Goal: Information Seeking & Learning: Learn about a topic

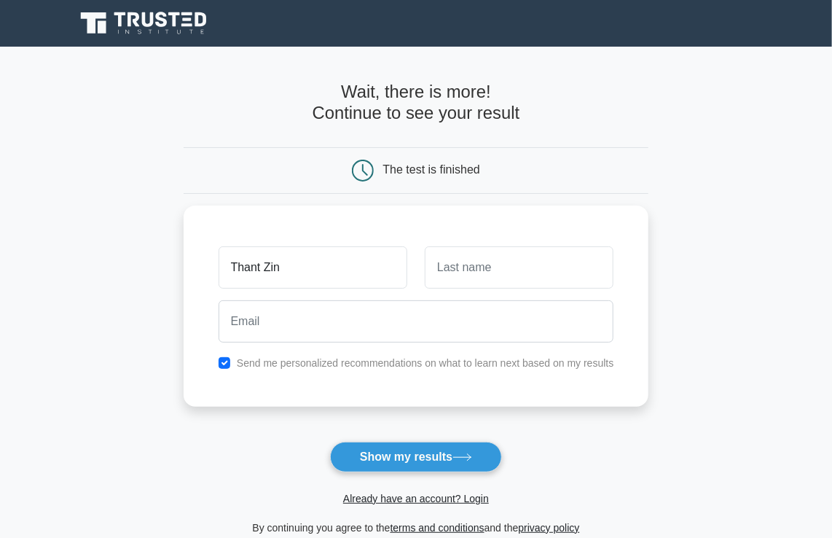
type input "Thant Zin"
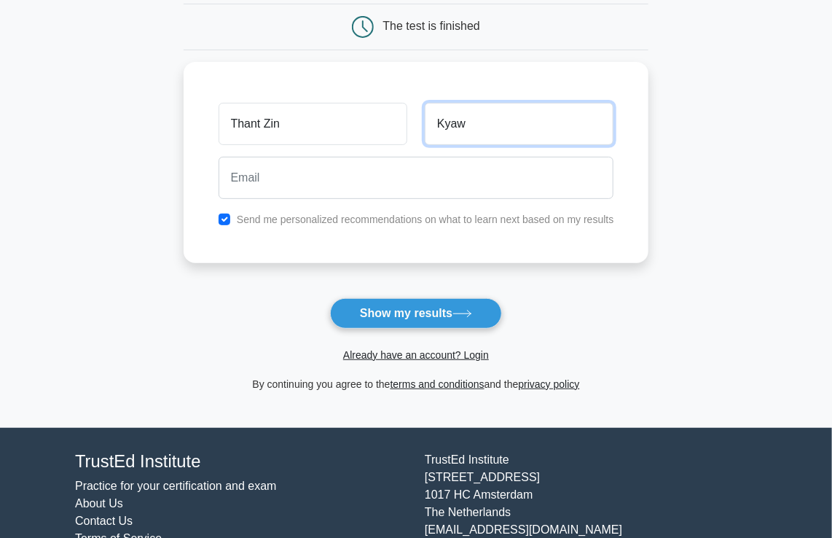
scroll to position [146, 0]
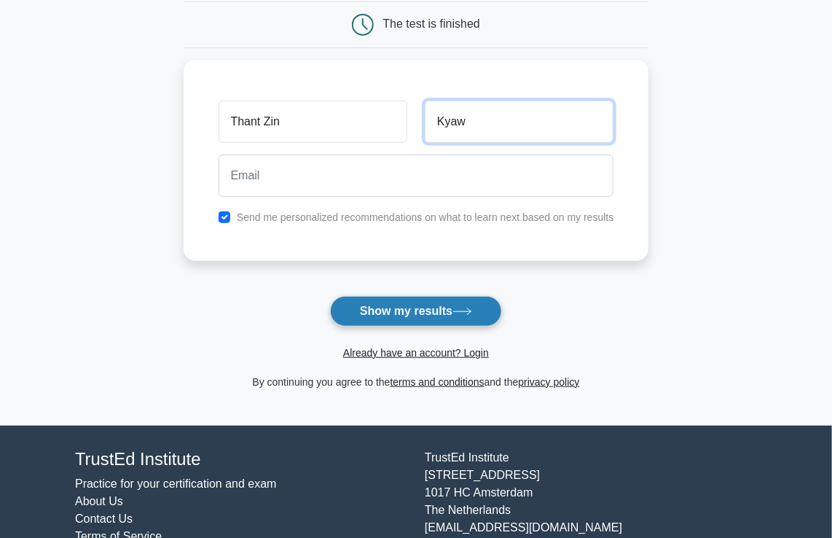
type input "Kyaw"
click at [383, 311] on button "Show my results" at bounding box center [416, 311] width 172 height 31
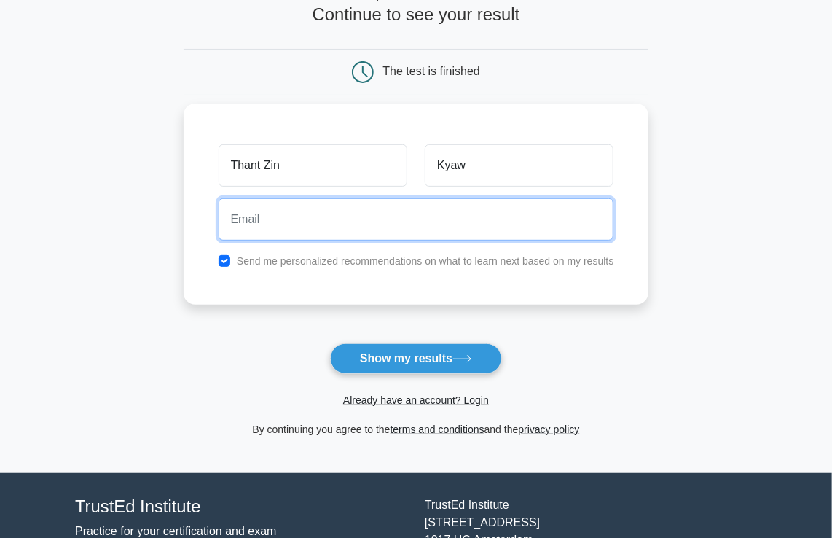
scroll to position [0, 0]
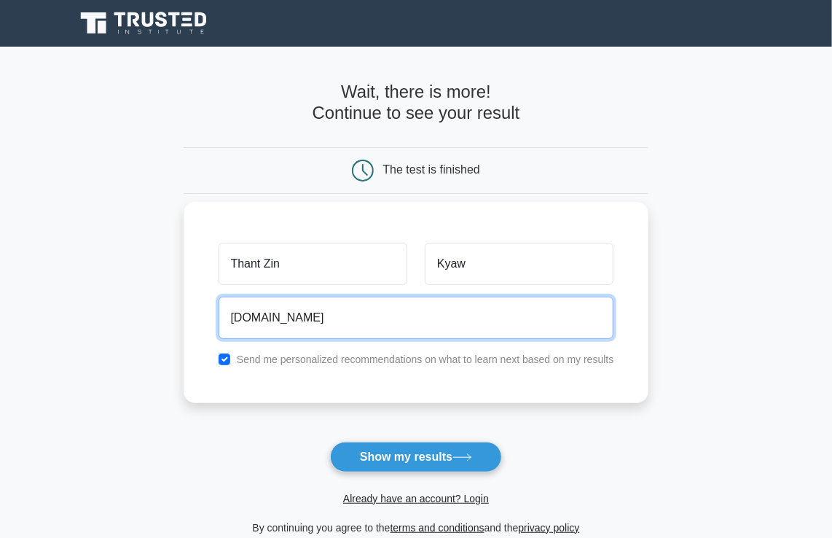
click at [330, 442] on button "Show my results" at bounding box center [416, 457] width 172 height 31
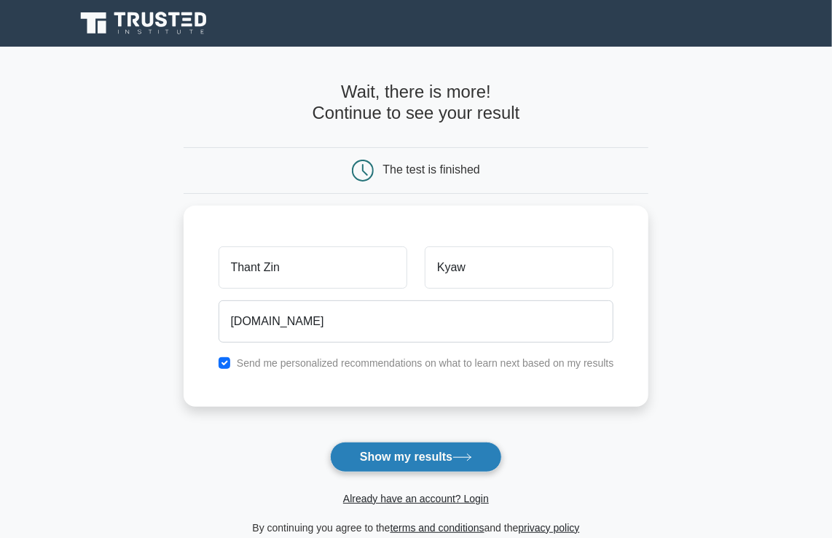
click at [360, 459] on button "Show my results" at bounding box center [416, 457] width 172 height 31
click at [367, 458] on button "Show my results" at bounding box center [416, 457] width 172 height 31
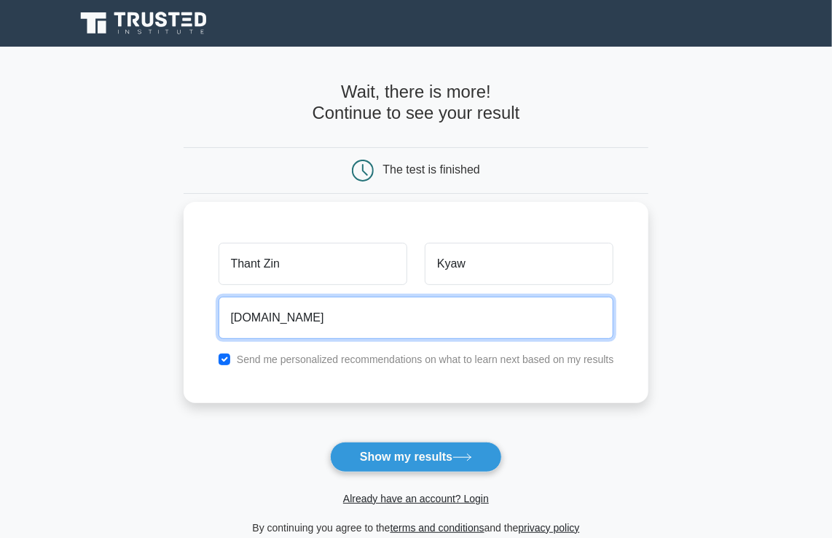
click at [323, 314] on input "thantzinkyaw0132gmail.com" at bounding box center [417, 318] width 396 height 42
type input "thantzinkyaw013@gmail.com"
click at [330, 442] on button "Show my results" at bounding box center [416, 457] width 172 height 31
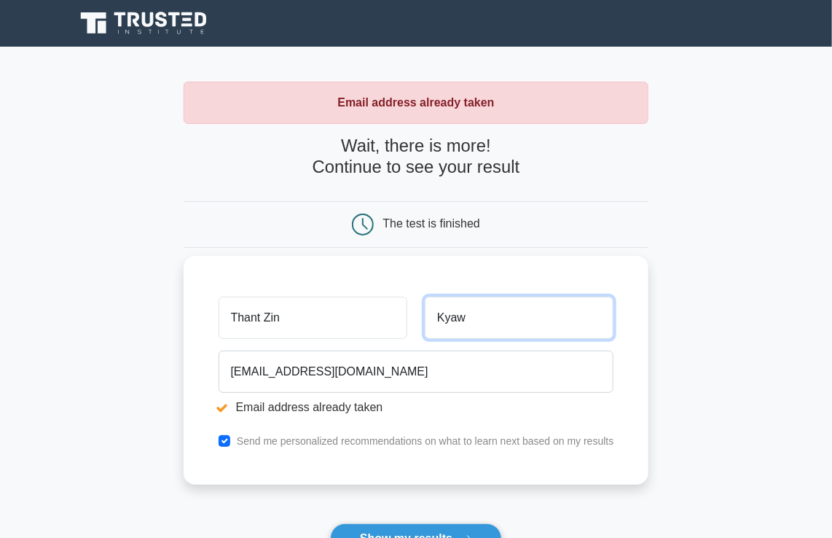
click at [471, 320] on input "Kyaw" at bounding box center [519, 318] width 189 height 42
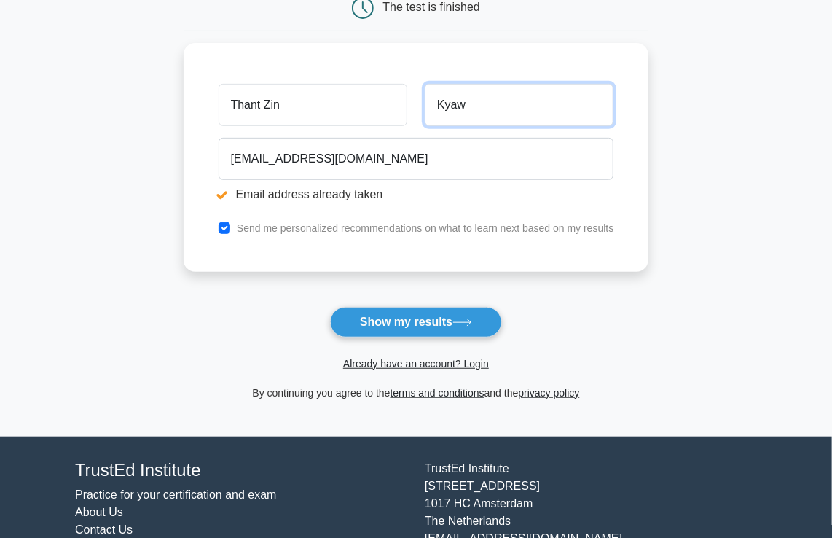
scroll to position [275, 0]
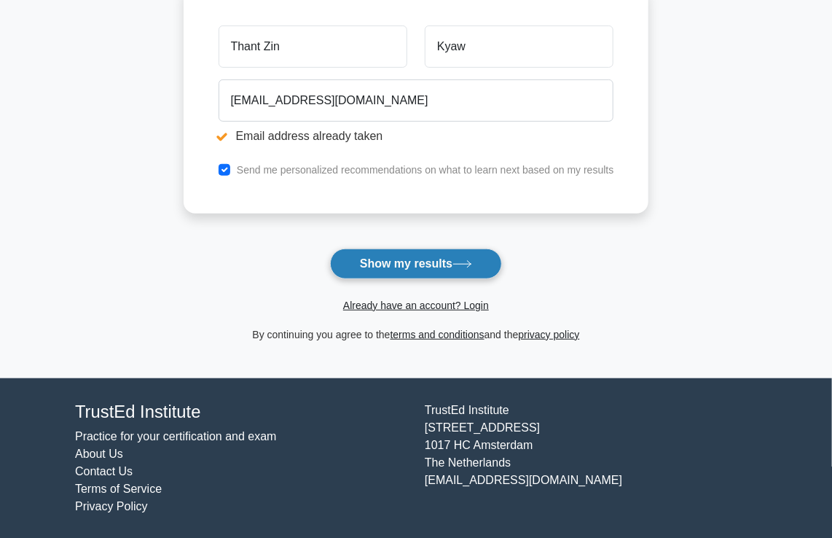
click at [459, 251] on button "Show my results" at bounding box center [416, 264] width 172 height 31
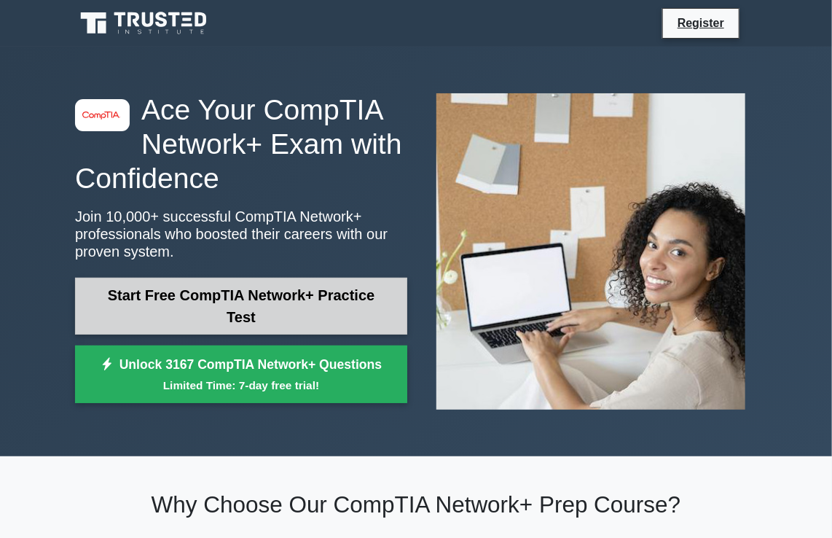
click at [317, 304] on link "Start Free CompTIA Network+ Practice Test" at bounding box center [241, 306] width 332 height 57
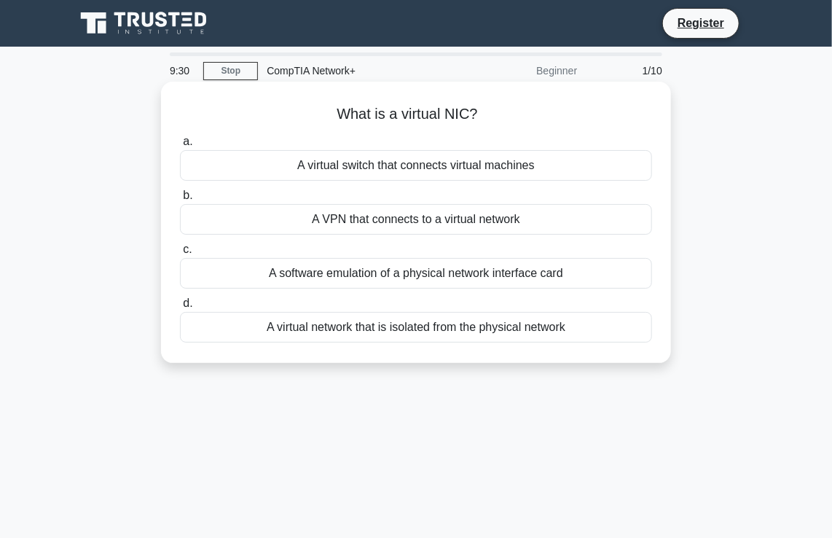
click at [469, 333] on div "A virtual network that is isolated from the physical network" at bounding box center [416, 327] width 472 height 31
click at [180, 308] on input "d. A virtual network that is isolated from the physical network" at bounding box center [180, 303] width 0 height 9
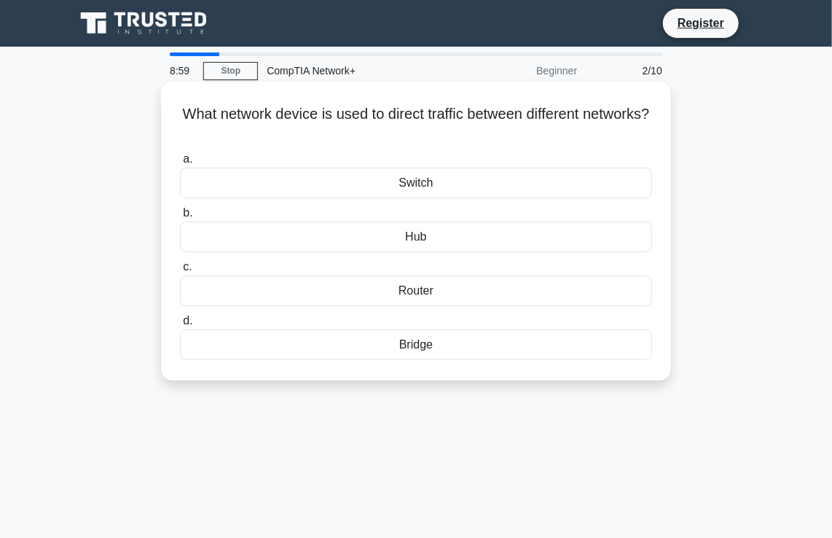
click at [454, 195] on div "Switch" at bounding box center [416, 183] width 472 height 31
click at [180, 164] on input "a. Switch" at bounding box center [180, 159] width 0 height 9
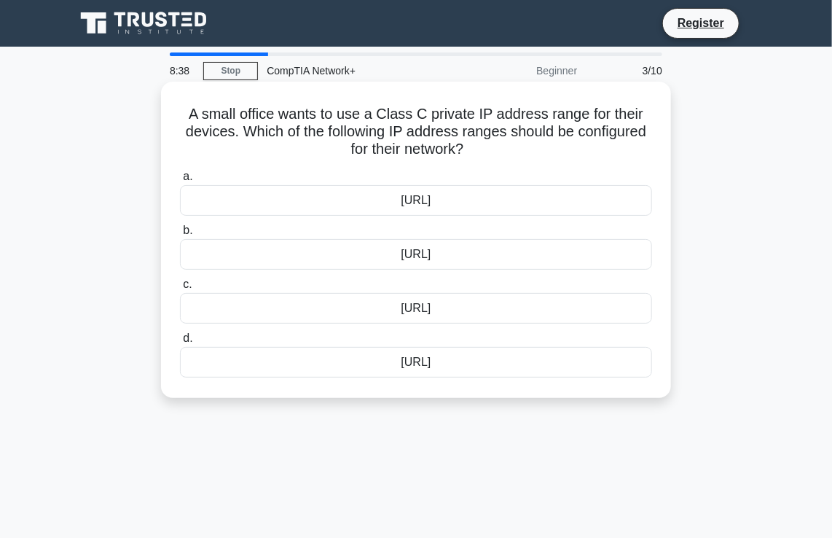
click at [394, 254] on div "192.168.0.0/16" at bounding box center [416, 254] width 472 height 31
click at [180, 235] on input "b. 192.168.0.0/16" at bounding box center [180, 230] width 0 height 9
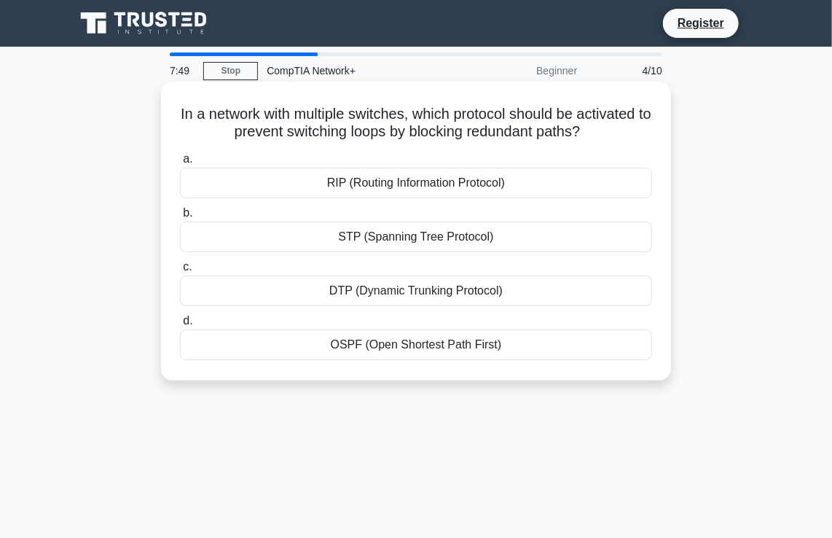
click at [362, 181] on div "RIP (Routing Information Protocol)" at bounding box center [416, 183] width 472 height 31
click at [180, 164] on input "a. RIP (Routing Information Protocol)" at bounding box center [180, 159] width 0 height 9
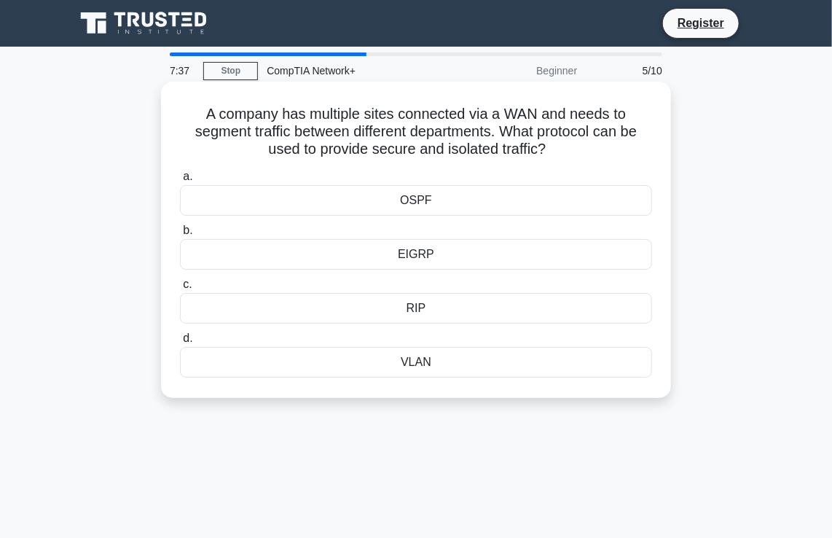
click at [497, 362] on div "VLAN" at bounding box center [416, 362] width 472 height 31
click at [180, 343] on input "d. VLAN" at bounding box center [180, 338] width 0 height 9
